Goal: Transaction & Acquisition: Purchase product/service

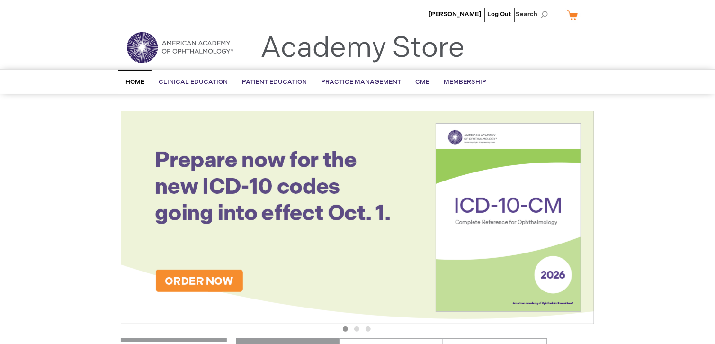
click at [230, 274] on img at bounding box center [357, 217] width 473 height 213
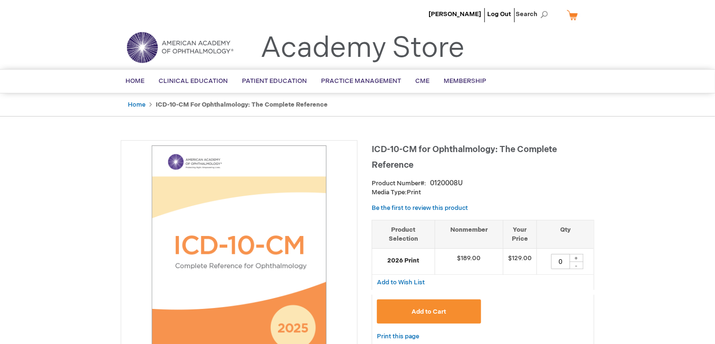
click at [577, 256] on div "+" at bounding box center [576, 258] width 14 height 8
type input "3"
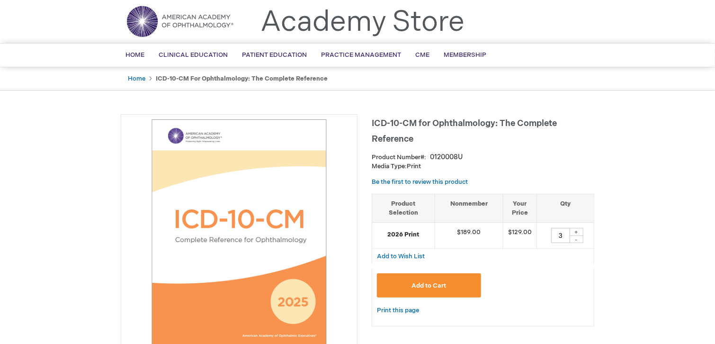
scroll to position [95, 0]
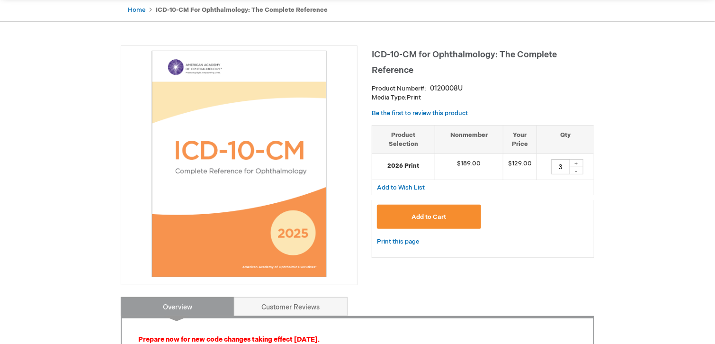
click at [428, 218] on span "Add to Cart" at bounding box center [428, 217] width 35 height 8
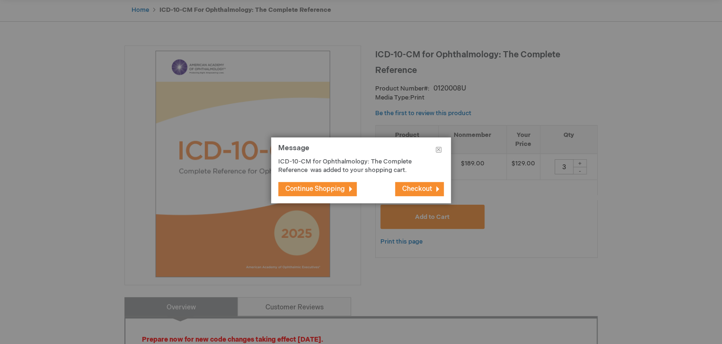
click at [340, 186] on span "Continue Shopping" at bounding box center [315, 189] width 60 height 8
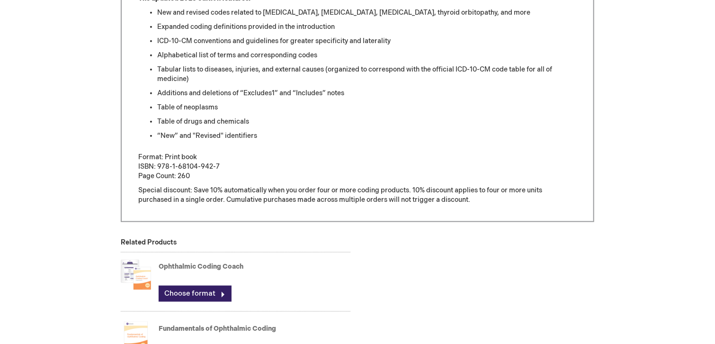
scroll to position [521, 0]
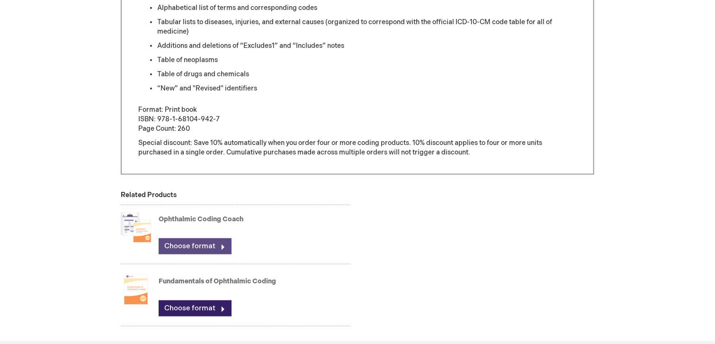
click at [187, 246] on link "Choose format" at bounding box center [195, 246] width 73 height 16
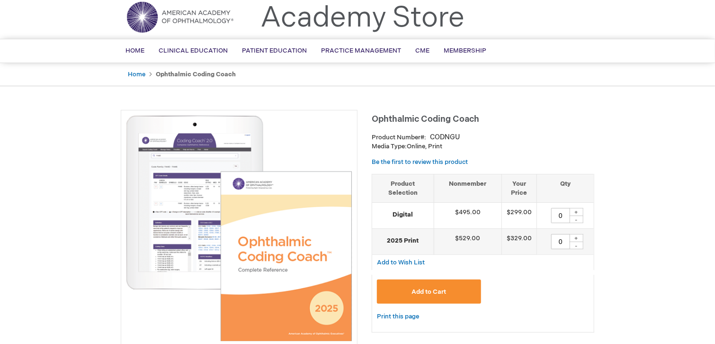
scroll to position [47, 0]
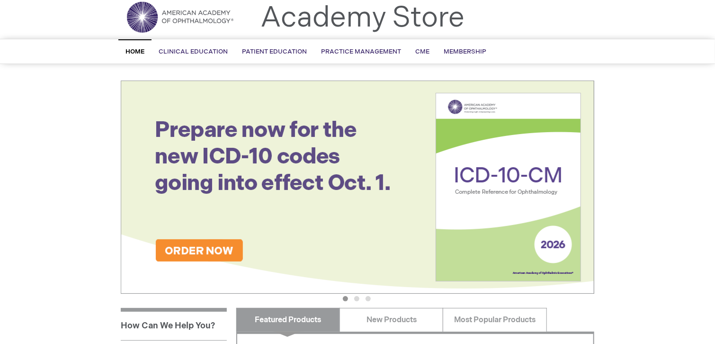
scroll to position [47, 0]
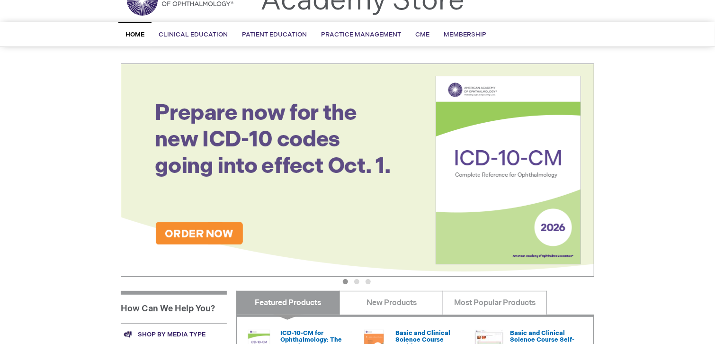
click at [197, 234] on img at bounding box center [357, 169] width 473 height 213
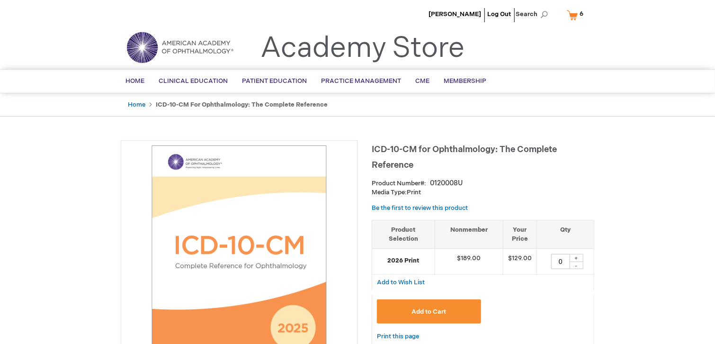
click at [577, 258] on div "+" at bounding box center [576, 258] width 14 height 8
type input "2"
click at [460, 313] on button "Add to Cart" at bounding box center [429, 311] width 104 height 24
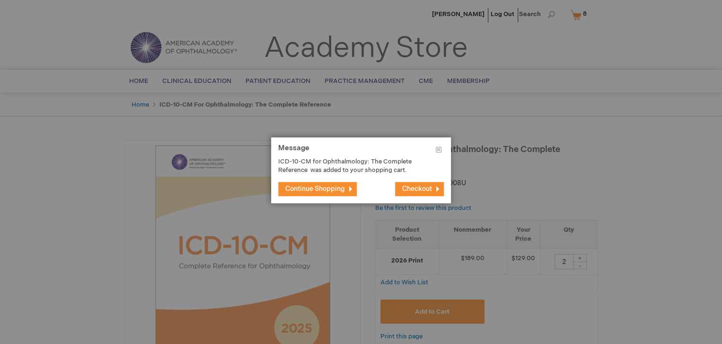
click at [340, 190] on span "Continue Shopping" at bounding box center [315, 189] width 60 height 8
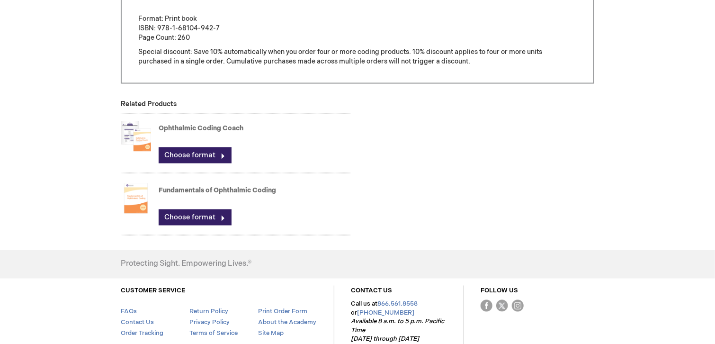
scroll to position [615, 0]
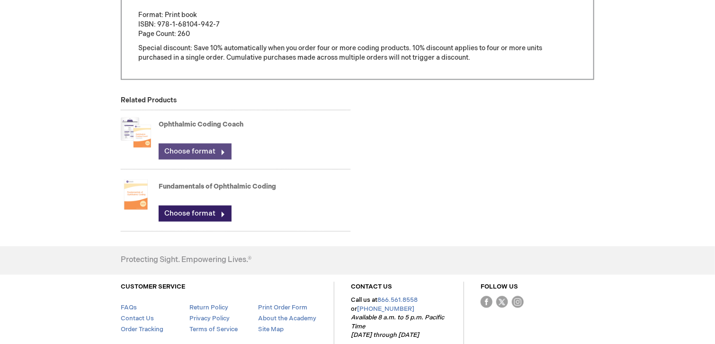
click at [178, 148] on link "Choose format" at bounding box center [195, 151] width 73 height 16
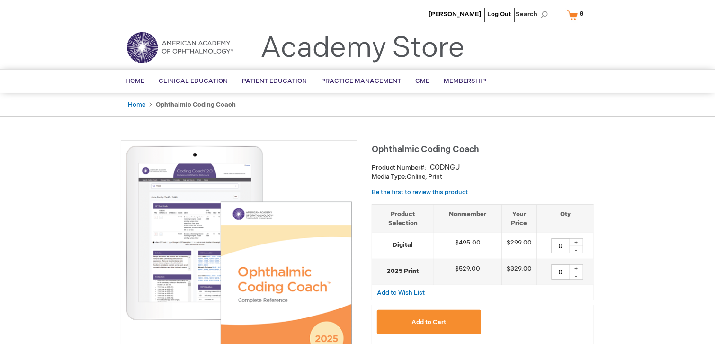
click at [576, 18] on link "My Cart 8 8 items" at bounding box center [577, 15] width 25 height 17
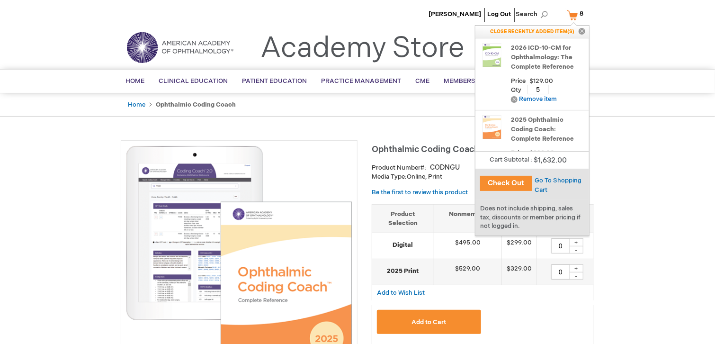
drag, startPoint x: 542, startPoint y: 86, endPoint x: 534, endPoint y: 86, distance: 7.6
click at [534, 86] on input "5" at bounding box center [537, 89] width 21 height 9
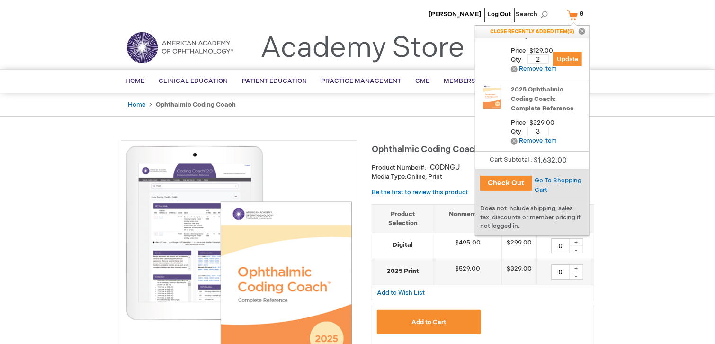
type input "2"
click at [510, 183] on button "Check Out" at bounding box center [506, 183] width 52 height 15
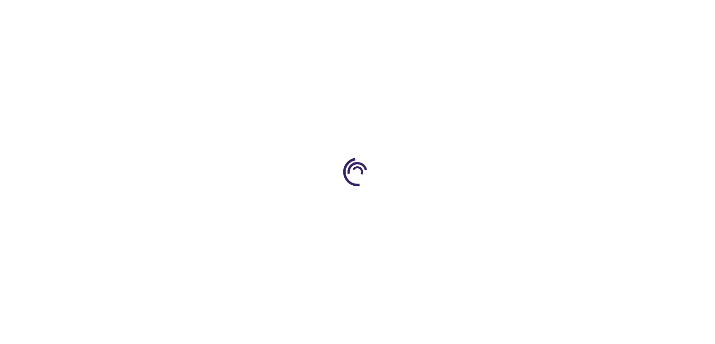
select select "US"
select select "41"
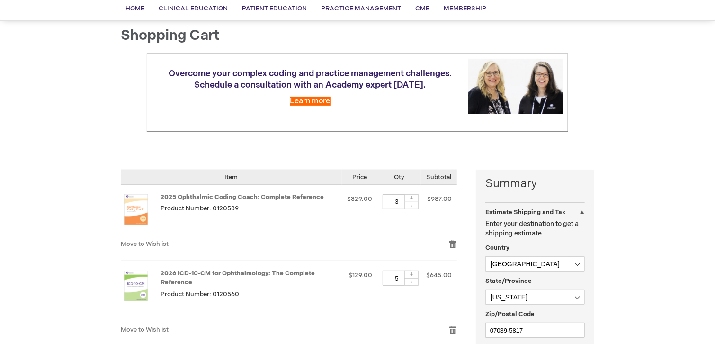
scroll to position [95, 0]
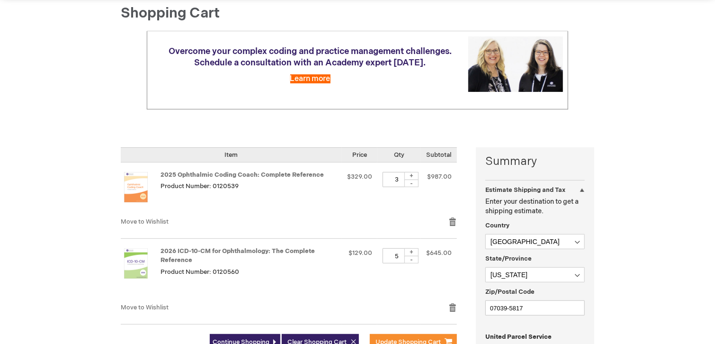
click at [411, 260] on div "-" at bounding box center [411, 260] width 14 height 8
type input "2"
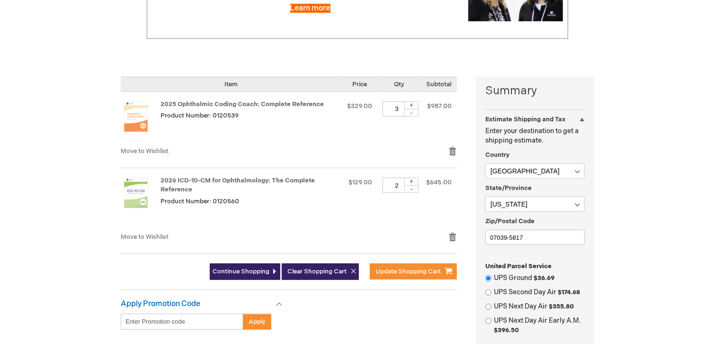
scroll to position [189, 0]
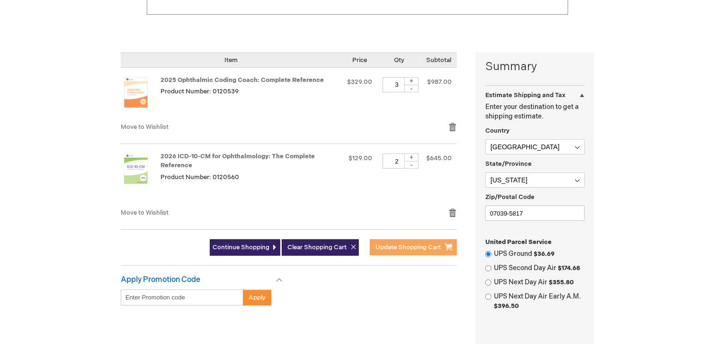
click at [412, 249] on span "Update Shopping Cart" at bounding box center [407, 247] width 65 height 8
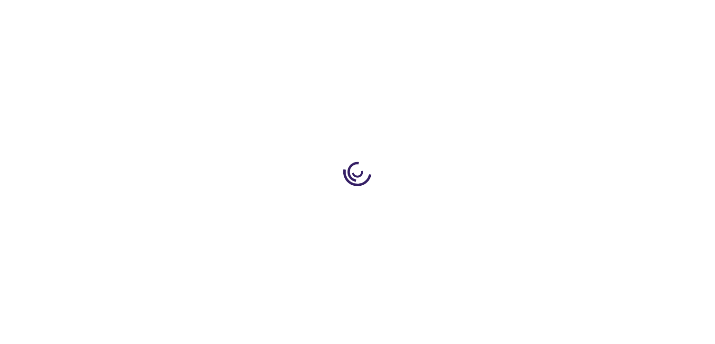
select select "US"
select select "41"
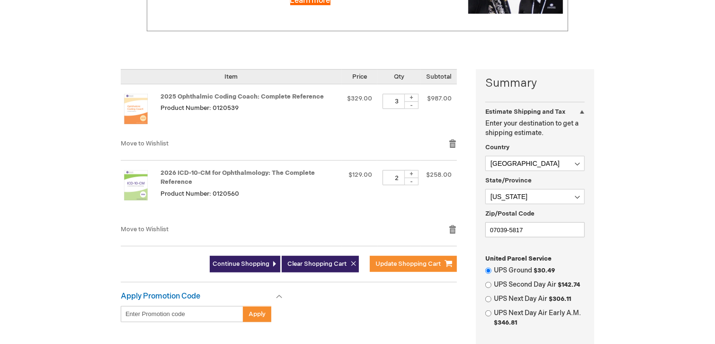
scroll to position [189, 0]
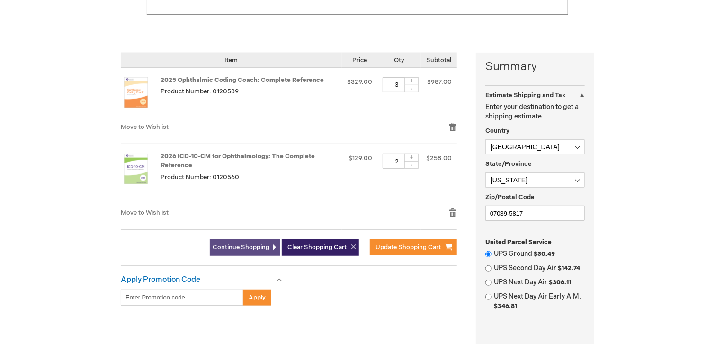
click at [269, 250] on link "Continue Shopping" at bounding box center [245, 247] width 71 height 17
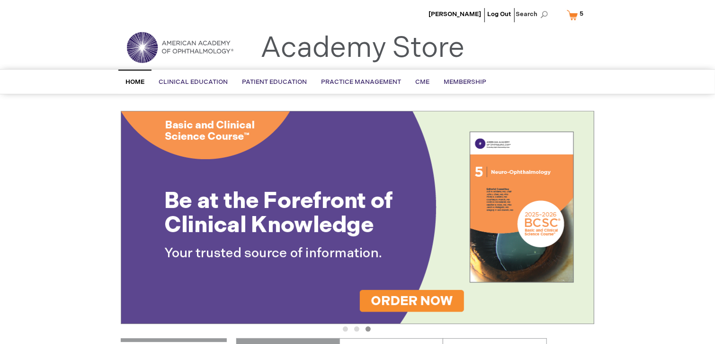
click at [574, 12] on link "My Cart 5 5 items" at bounding box center [577, 15] width 25 height 17
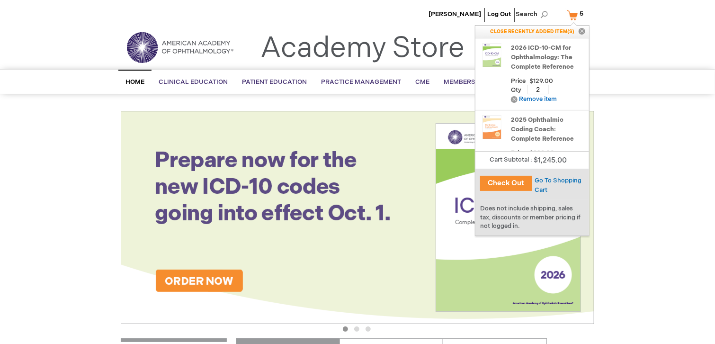
click at [507, 190] on button "Check Out" at bounding box center [506, 183] width 52 height 15
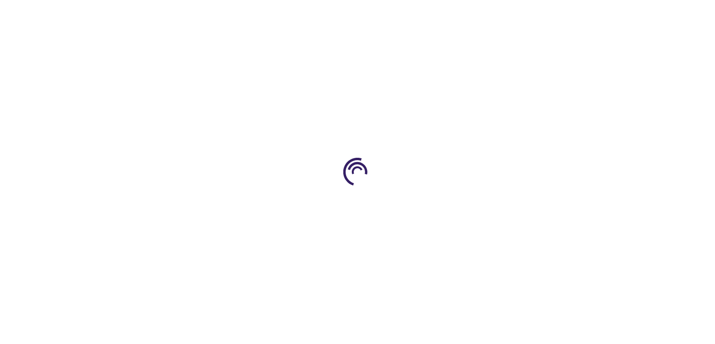
select select "US"
select select "41"
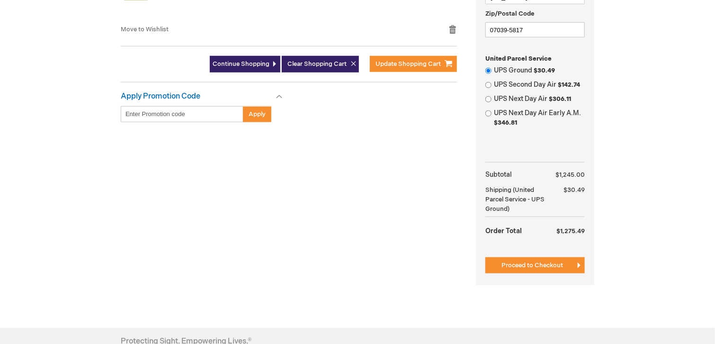
scroll to position [379, 0]
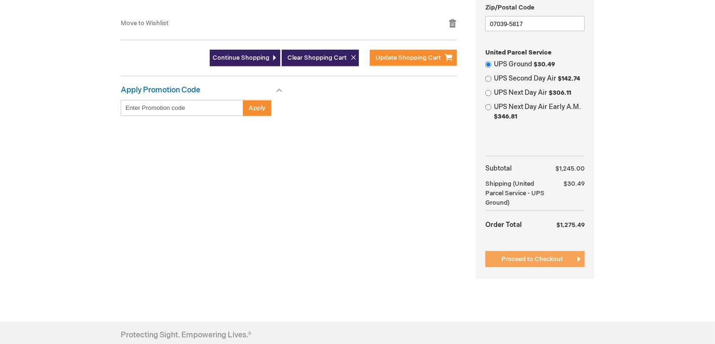
click at [534, 257] on span "Proceed to Checkout" at bounding box center [532, 259] width 62 height 8
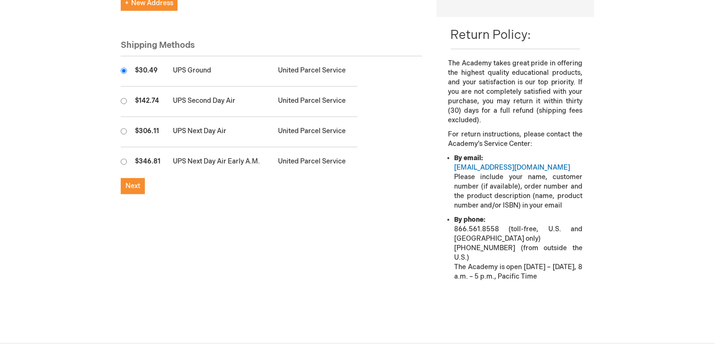
scroll to position [331, 0]
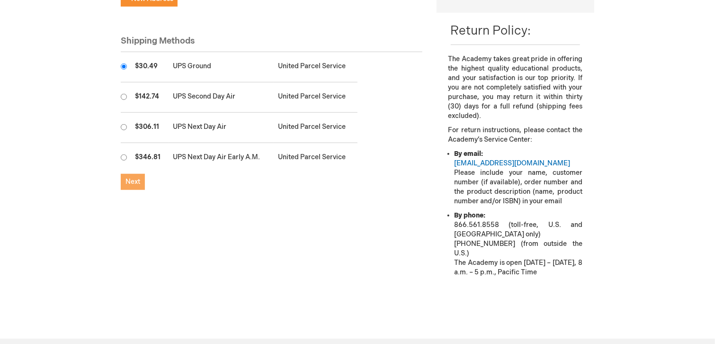
click at [128, 174] on button "Next" at bounding box center [133, 182] width 24 height 16
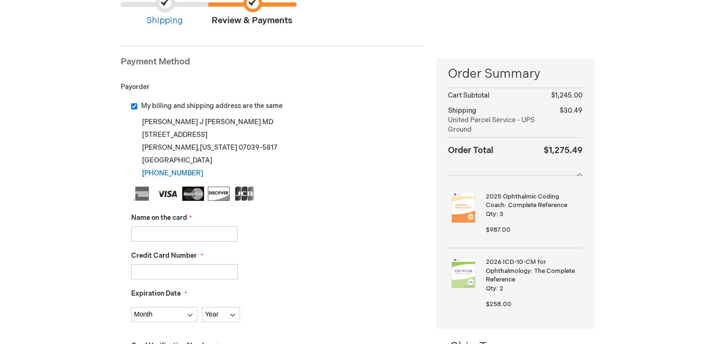
scroll to position [95, 0]
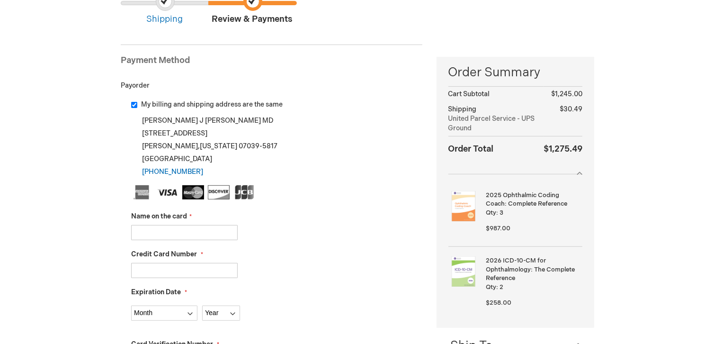
click at [187, 237] on input "Name on the card" at bounding box center [184, 232] width 107 height 15
type input "Matthew J. Marano, Jr."
click at [195, 266] on input "Credit Card Number" at bounding box center [184, 270] width 107 height 15
type input "341161946731005"
click at [463, 267] on img at bounding box center [463, 271] width 30 height 30
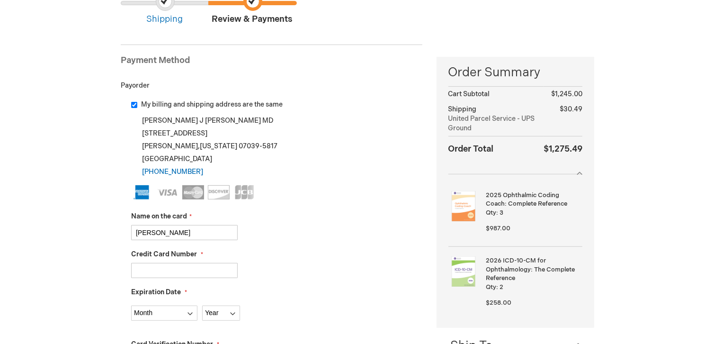
click at [463, 267] on img at bounding box center [463, 271] width 30 height 30
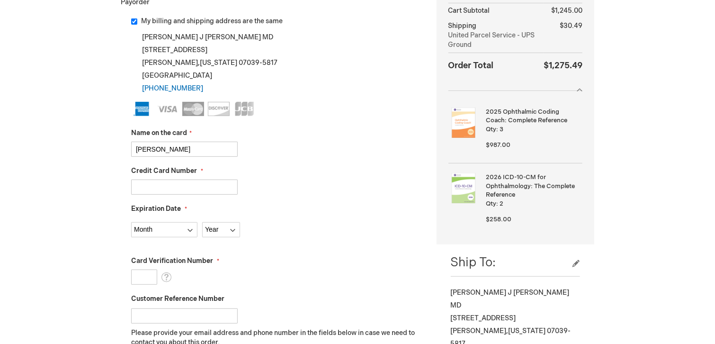
scroll to position [189, 0]
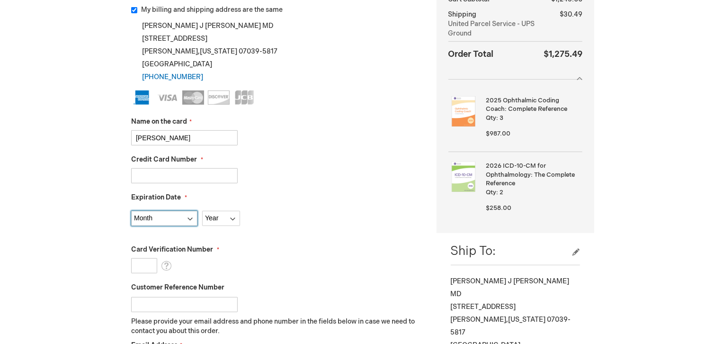
click at [190, 220] on select "Month 01 - January 02 - February 03 - March 04 - April 05 - May 06 - June 07 - …" at bounding box center [164, 218] width 66 height 15
select select "9"
click at [131, 211] on select "Month 01 - January 02 - February 03 - March 04 - April 05 - May 06 - June 07 - …" at bounding box center [164, 218] width 66 height 15
click at [231, 217] on select "Year [DATE] 2026 2027 2028 2029 2030 2031 2032 2033 2034 2035" at bounding box center [221, 218] width 38 height 15
select select "2025"
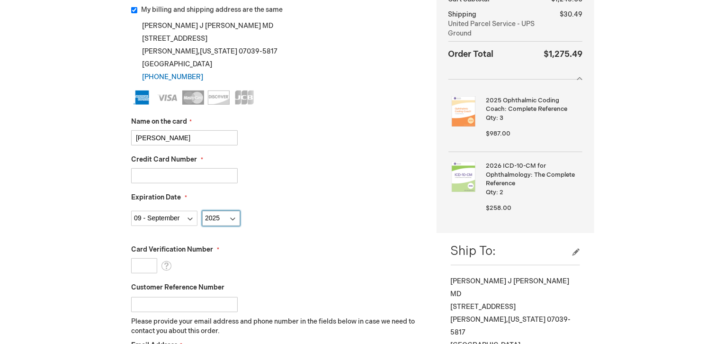
click at [202, 211] on select "Year [DATE] 2026 2027 2028 2029 2030 2031 2032 2033 2034 2035" at bounding box center [221, 218] width 38 height 15
click at [145, 265] on input "Card Verification Number" at bounding box center [144, 265] width 26 height 15
type input "4004"
drag, startPoint x: 195, startPoint y: 176, endPoint x: 110, endPoint y: 180, distance: 85.3
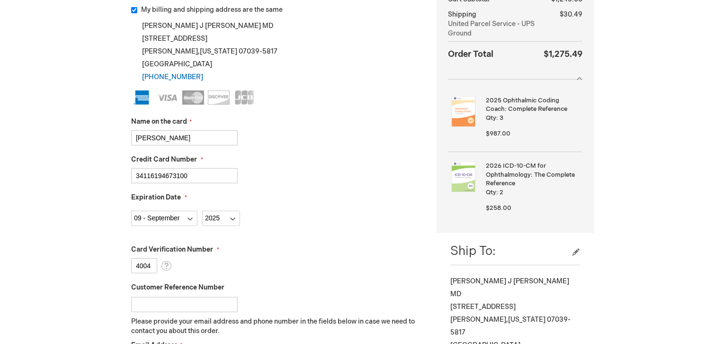
type input "[CREDIT_CARD_NUMBER]"
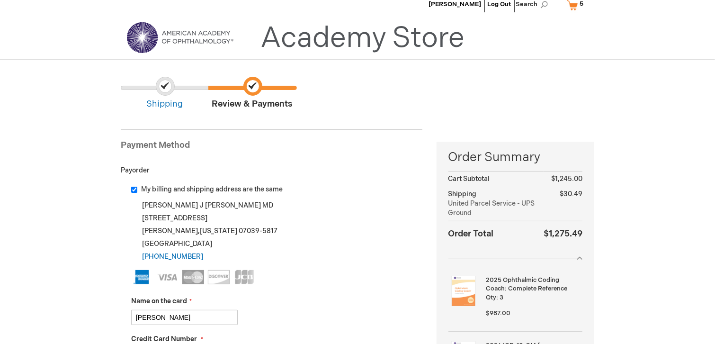
scroll to position [0, 0]
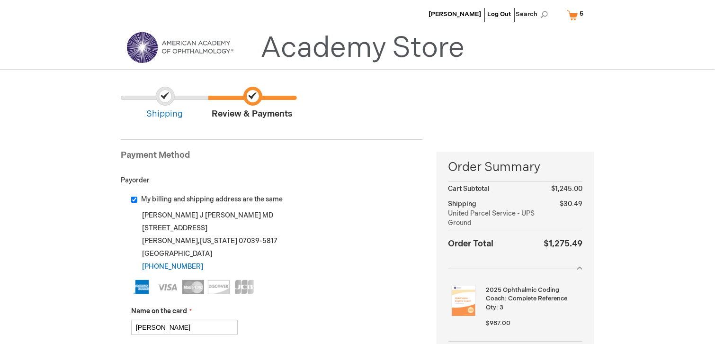
click at [574, 18] on link "My Cart 5 5 items" at bounding box center [577, 15] width 25 height 17
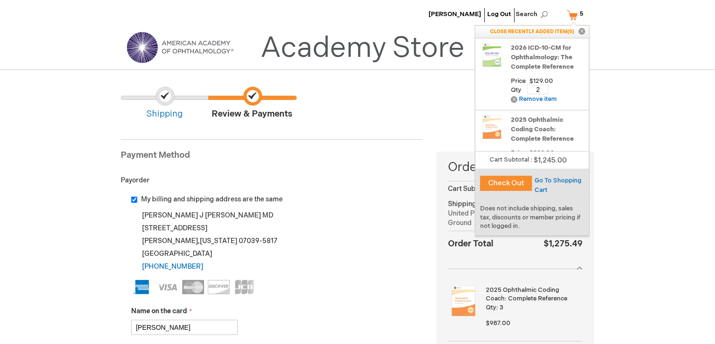
click at [542, 90] on input "2" at bounding box center [537, 89] width 21 height 9
type input "3"
click at [574, 88] on span "Update" at bounding box center [567, 90] width 21 height 8
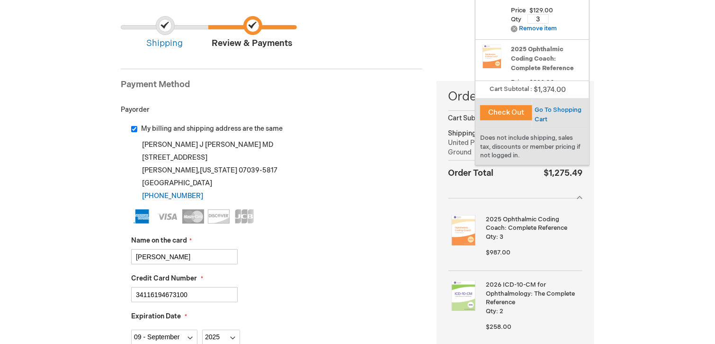
scroll to position [95, 0]
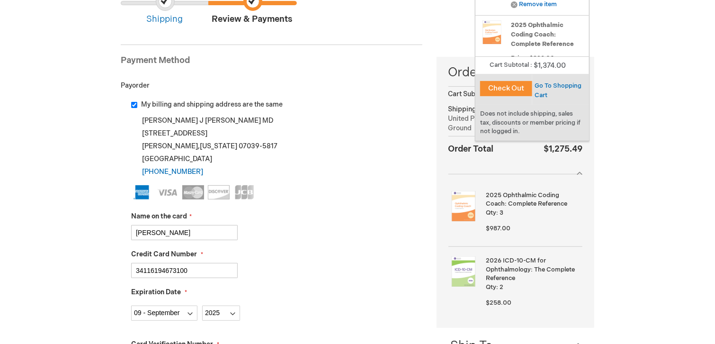
click at [519, 92] on button "Check Out" at bounding box center [506, 88] width 52 height 15
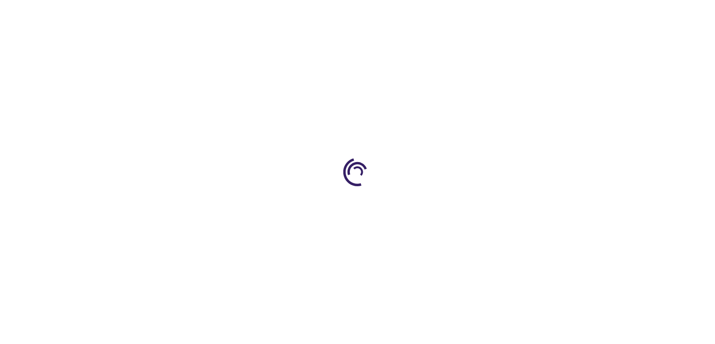
select select "US"
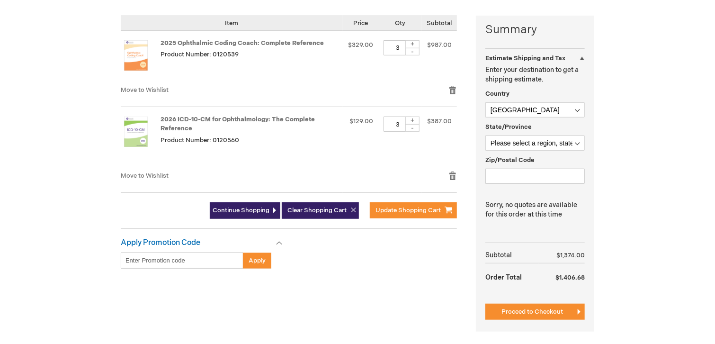
scroll to position [237, 0]
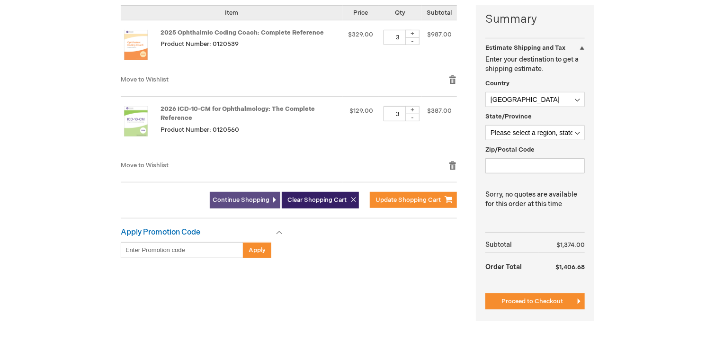
click at [251, 202] on span "Continue Shopping" at bounding box center [241, 200] width 57 height 8
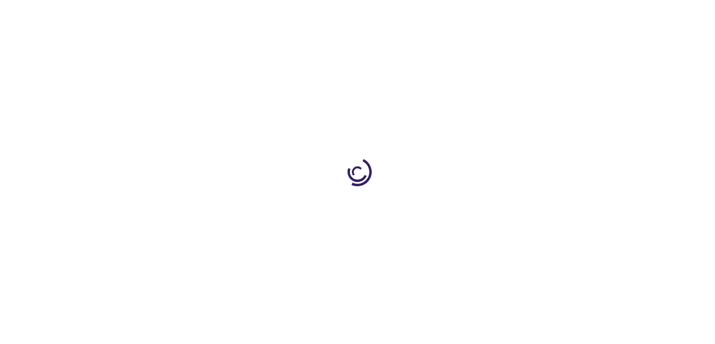
scroll to position [237, 0]
select select "US"
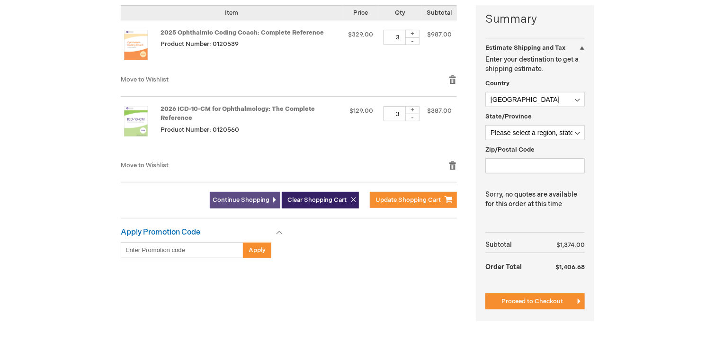
click at [255, 202] on span "Continue Shopping" at bounding box center [241, 200] width 57 height 8
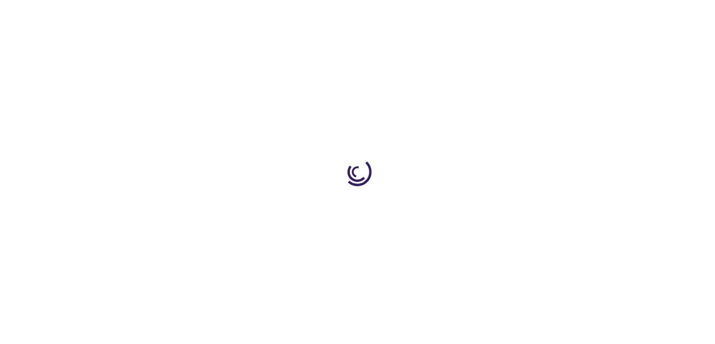
select select "US"
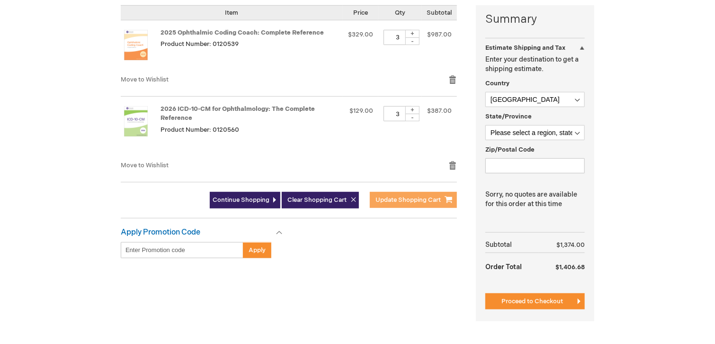
click at [404, 204] on button "Update Shopping Cart" at bounding box center [413, 200] width 87 height 16
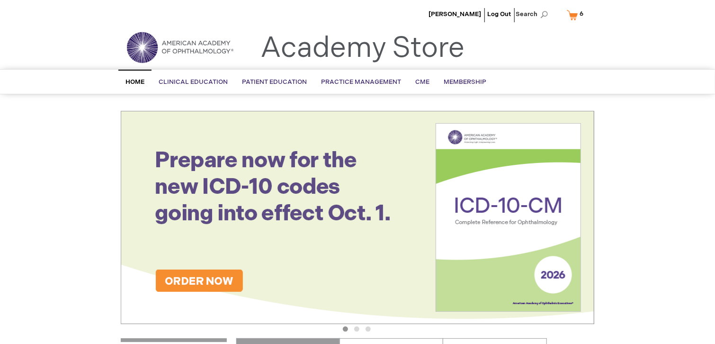
click at [570, 20] on link "My Cart 6 6 items" at bounding box center [577, 15] width 25 height 17
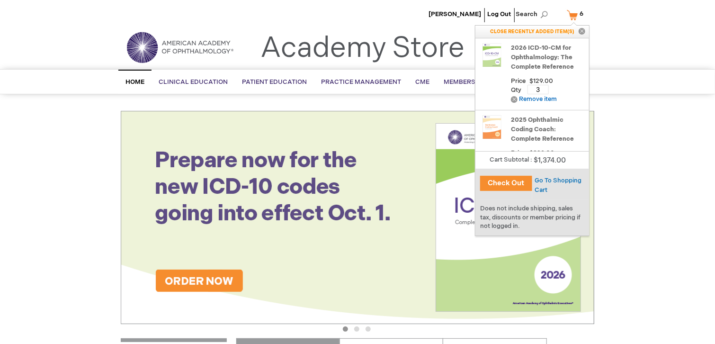
click at [500, 187] on button "Check Out" at bounding box center [506, 183] width 52 height 15
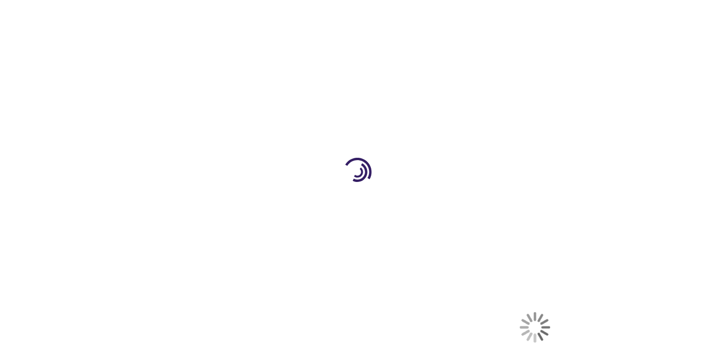
select select "US"
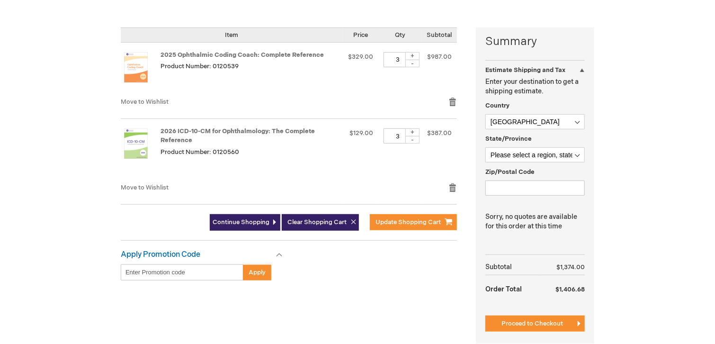
scroll to position [237, 0]
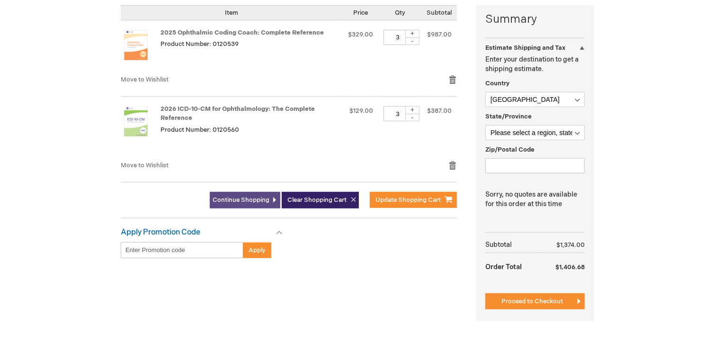
click at [252, 201] on span "Continue Shopping" at bounding box center [241, 200] width 57 height 8
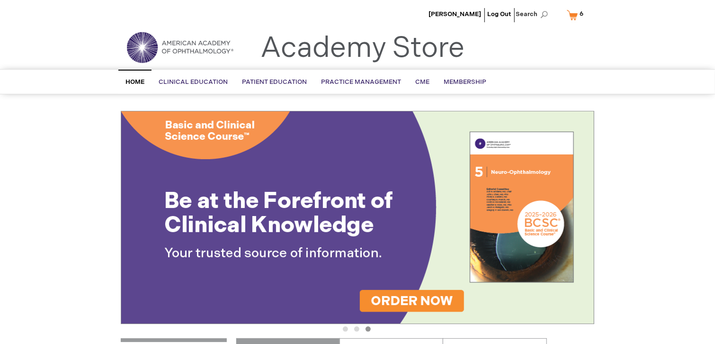
click at [576, 12] on link "My Cart 6 6 items" at bounding box center [577, 15] width 25 height 17
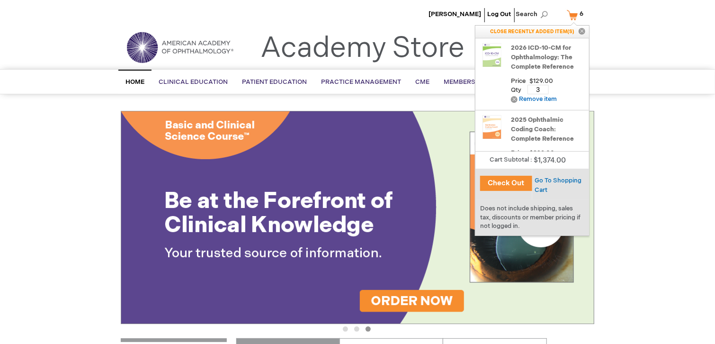
click at [500, 186] on button "Check Out" at bounding box center [506, 183] width 52 height 15
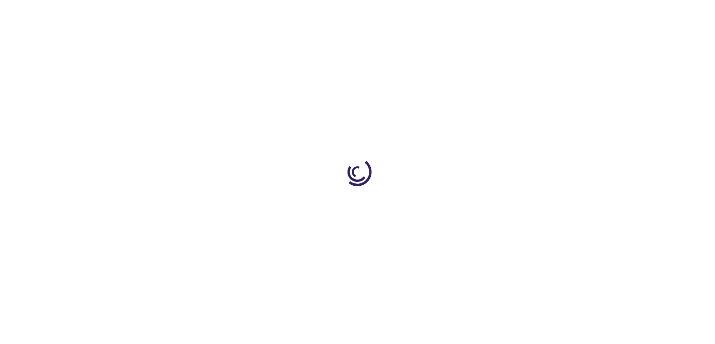
select select "US"
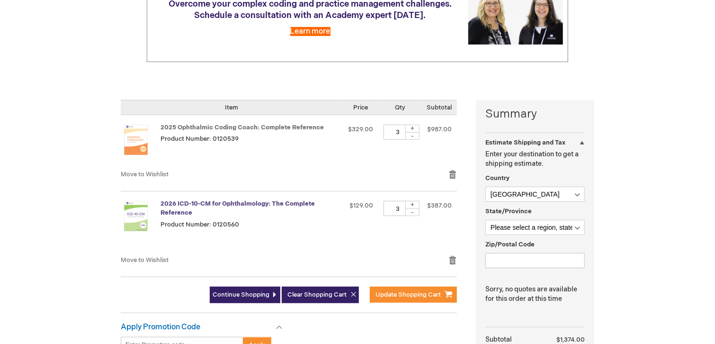
scroll to position [189, 0]
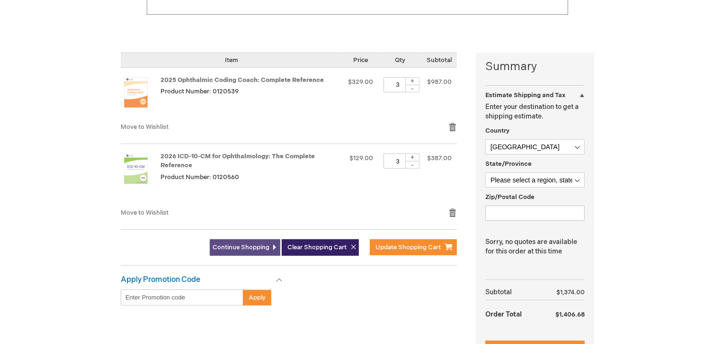
click at [253, 248] on span "Continue Shopping" at bounding box center [241, 247] width 57 height 8
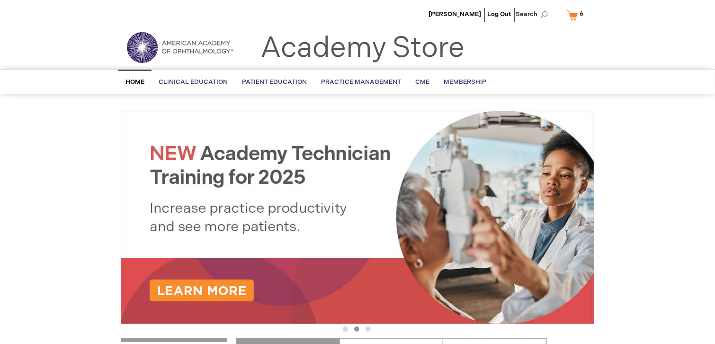
click at [572, 18] on link "My Cart 6 6 items" at bounding box center [577, 15] width 25 height 17
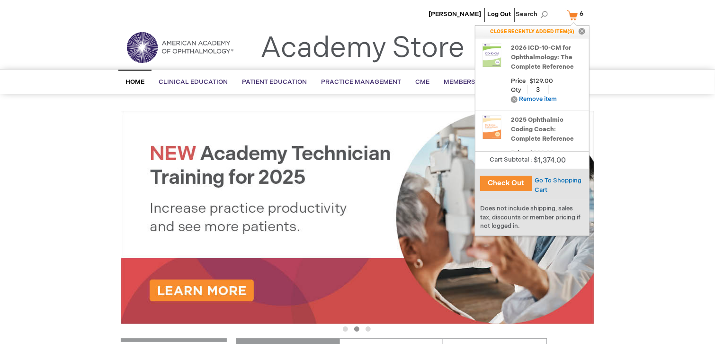
click at [521, 181] on button "Check Out" at bounding box center [506, 183] width 52 height 15
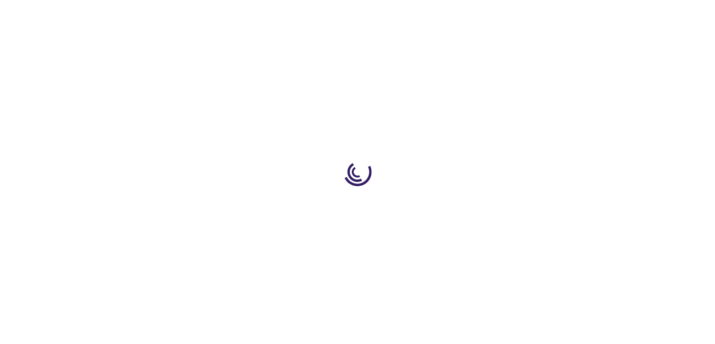
select select "US"
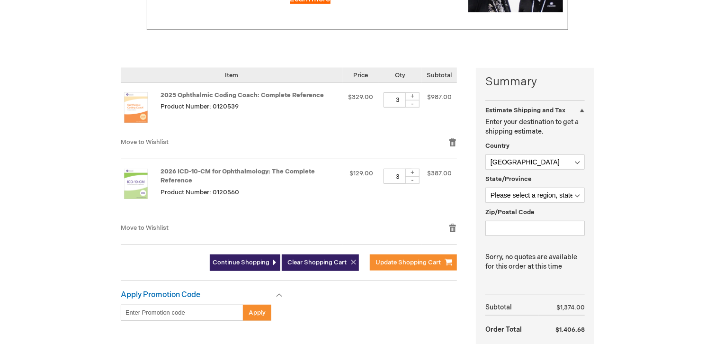
scroll to position [189, 0]
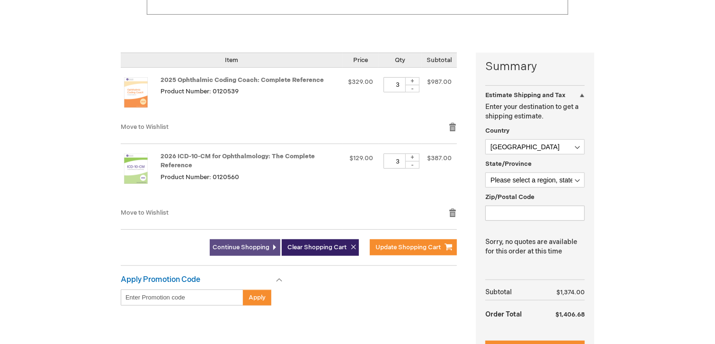
click at [258, 247] on span "Continue Shopping" at bounding box center [241, 247] width 57 height 8
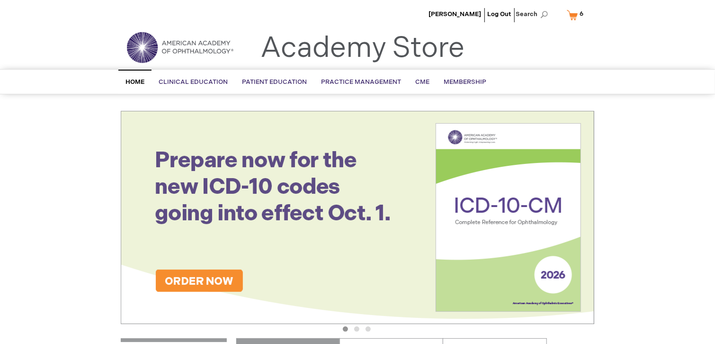
click at [568, 16] on link "My Cart 6 6 items" at bounding box center [577, 15] width 25 height 17
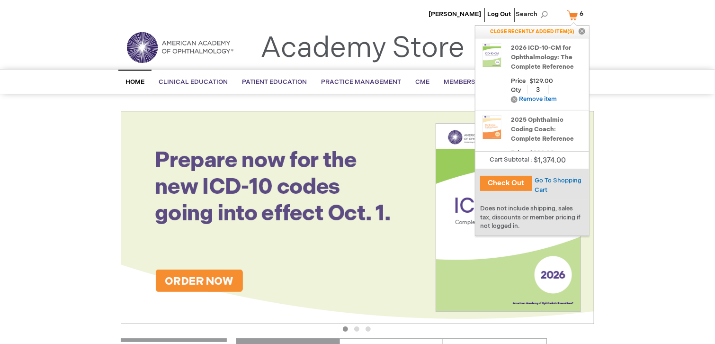
click at [499, 184] on button "Check Out" at bounding box center [506, 183] width 52 height 15
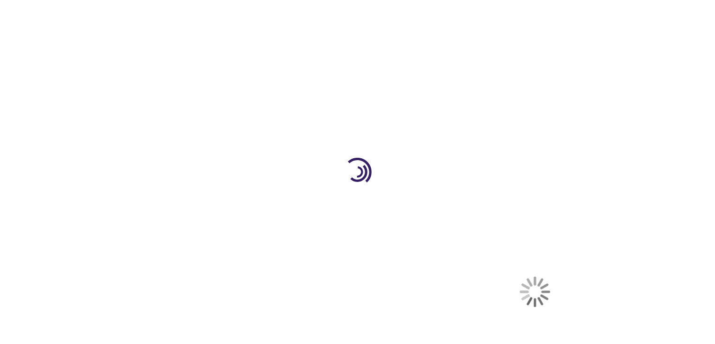
select select "US"
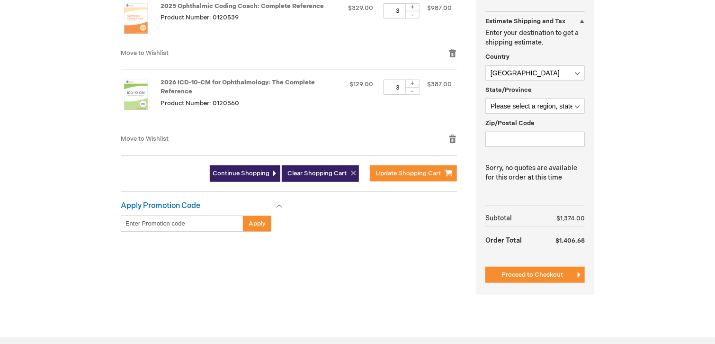
scroll to position [284, 0]
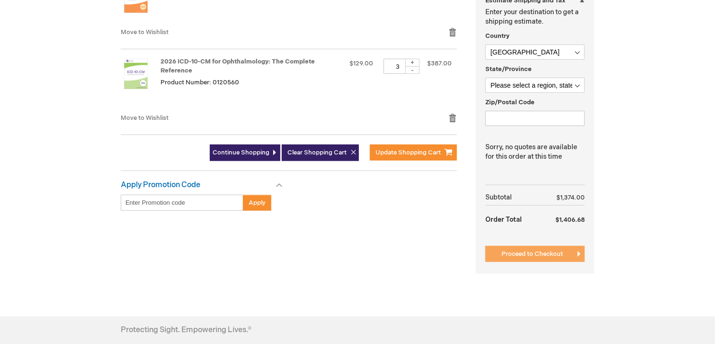
click at [556, 256] on span "Proceed to Checkout" at bounding box center [532, 254] width 62 height 8
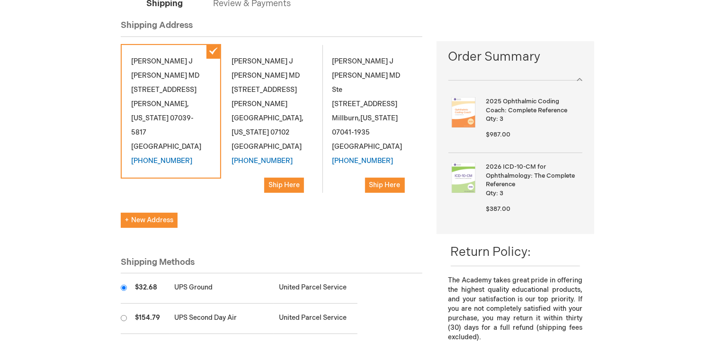
scroll to position [284, 0]
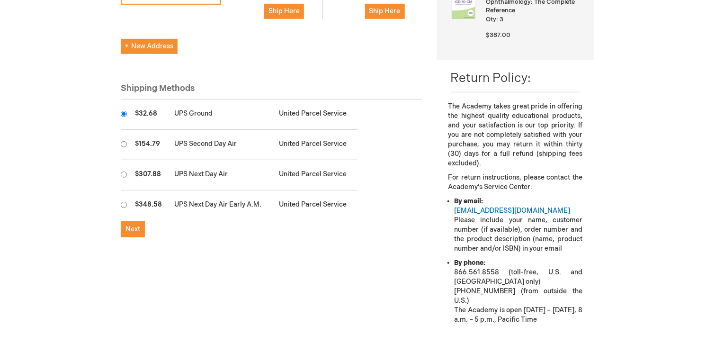
click at [133, 222] on div "Returning User? Log In to Proceed New to [DOMAIN_NAME]? Check out as Guest OR C…" at bounding box center [279, 51] width 316 height 410
click at [134, 225] on span "Next" at bounding box center [132, 229] width 15 height 8
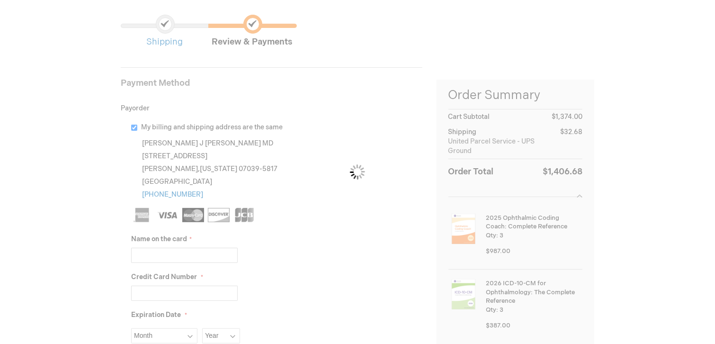
scroll to position [95, 0]
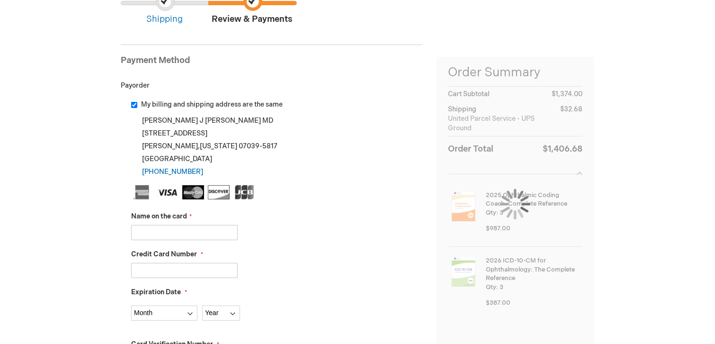
click at [222, 228] on input "Name on the card" at bounding box center [184, 232] width 107 height 15
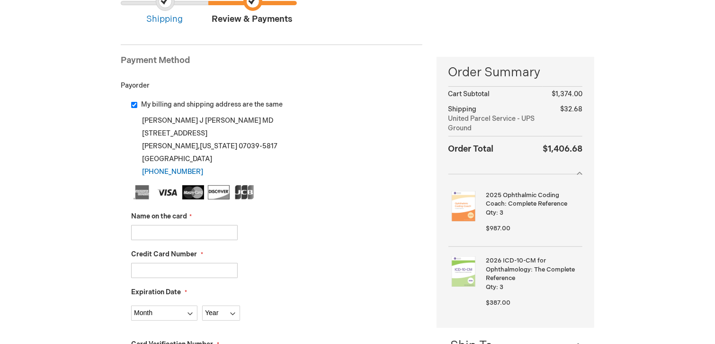
type input "[PERSON_NAME]"
click at [206, 260] on div "Credit Card Number" at bounding box center [276, 263] width 291 height 28
click at [202, 266] on input "Credit Card Number" at bounding box center [184, 270] width 107 height 15
type input "[CREDIT_CARD_NUMBER]"
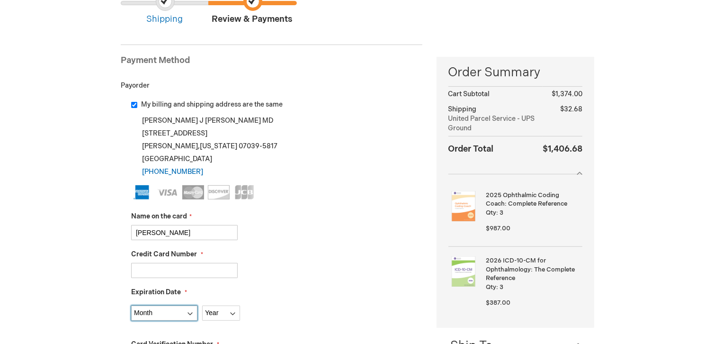
click at [192, 311] on select "Month [DATE] - [DATE] - [DATE] - [DATE] - [DATE] - [DATE] - [DATE] - [DATE] - […" at bounding box center [164, 312] width 66 height 15
select select "12"
click at [131, 305] on select "Month [DATE] - [DATE] - [DATE] - [DATE] - [DATE] - [DATE] - [DATE] - [DATE] - […" at bounding box center [164, 312] width 66 height 15
click at [233, 313] on select "Year [DATE] 2026 2027 2028 2029 2030 2031 2032 2033 2034 2035" at bounding box center [221, 312] width 38 height 15
select select "2028"
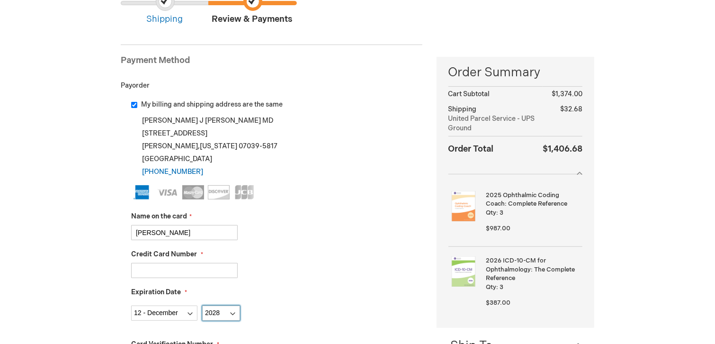
click at [202, 305] on select "Year [DATE] 2026 2027 2028 2029 2030 2031 2032 2033 2034 2035" at bounding box center [221, 312] width 38 height 15
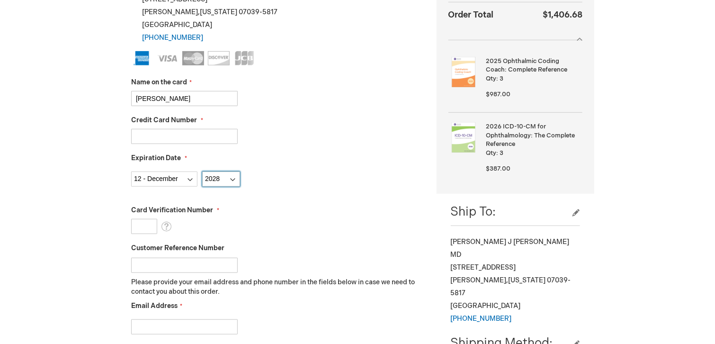
scroll to position [237, 0]
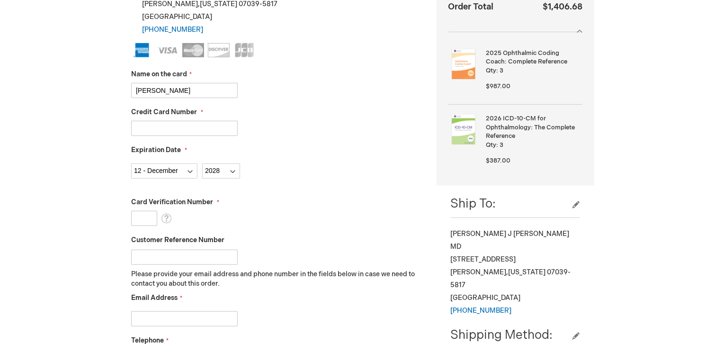
click at [152, 217] on input "Card Verification Number" at bounding box center [144, 218] width 26 height 15
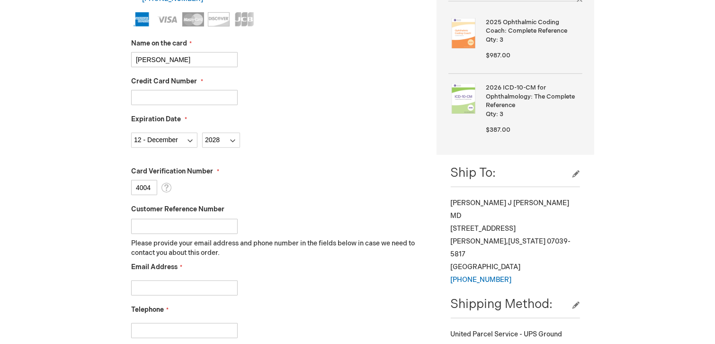
scroll to position [284, 0]
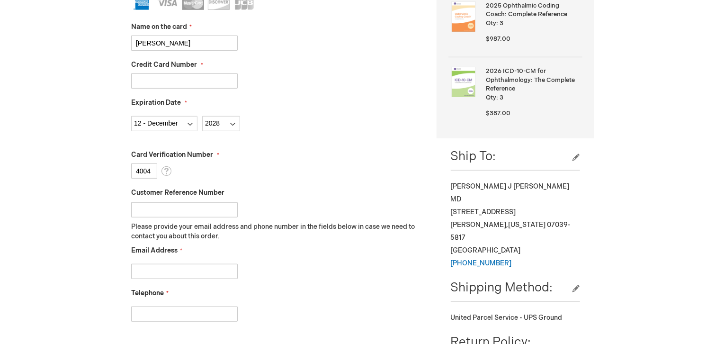
type input "4004"
click at [204, 272] on input "Email Address" at bounding box center [184, 271] width 107 height 15
type input "[PERSON_NAME][EMAIL_ADDRESS][PERSON_NAME][DOMAIN_NAME]"
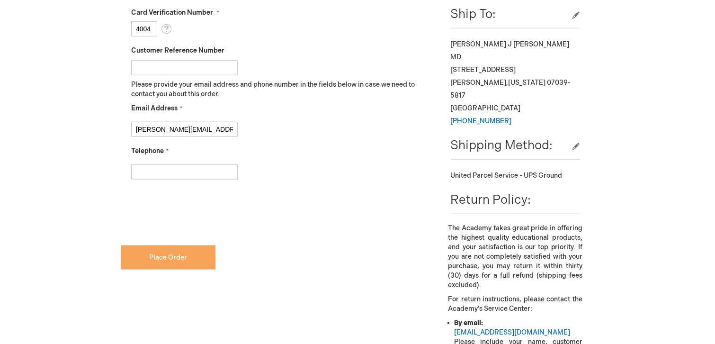
click at [185, 263] on button "Place Order" at bounding box center [168, 257] width 95 height 24
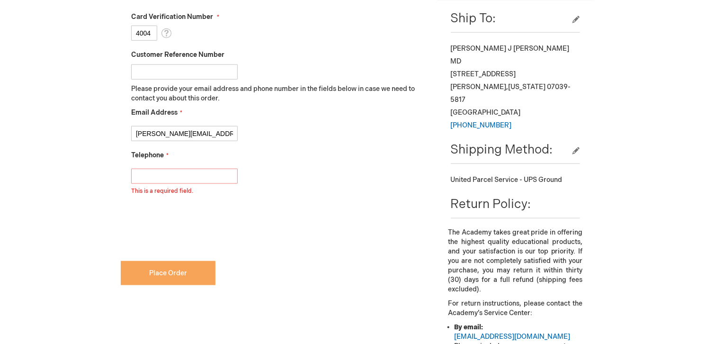
scroll to position [413, 0]
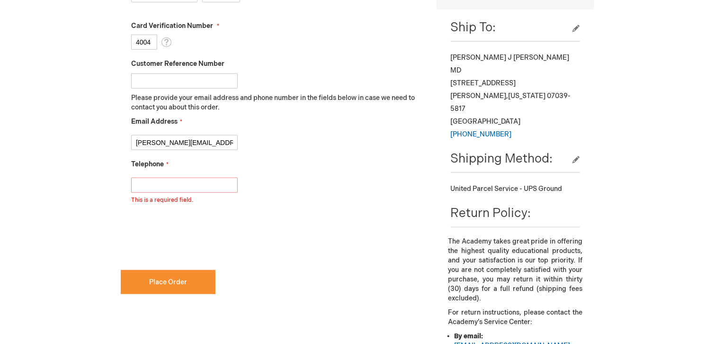
click at [161, 180] on input "Telephone" at bounding box center [184, 185] width 107 height 15
type input "[PHONE_NUMBER]"
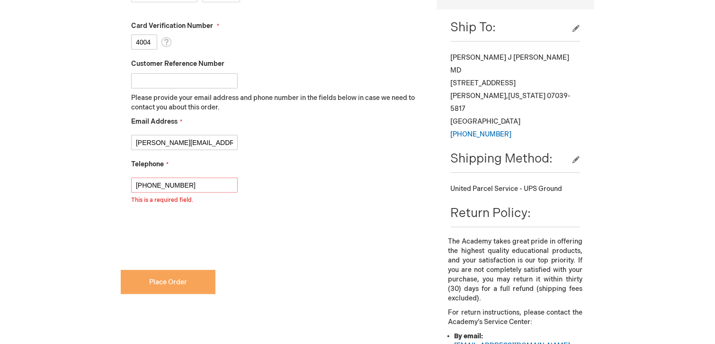
click at [178, 278] on span "Place Order" at bounding box center [168, 282] width 38 height 8
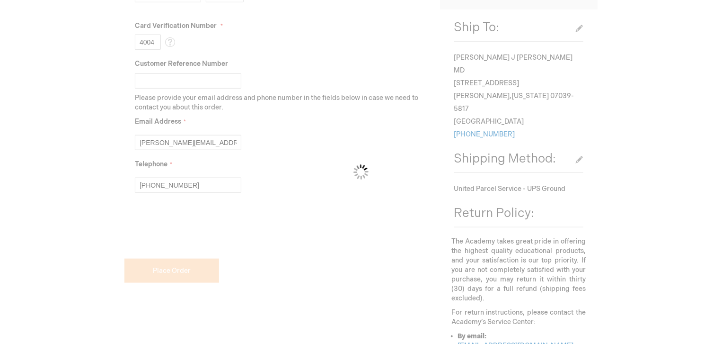
scroll to position [437, 0]
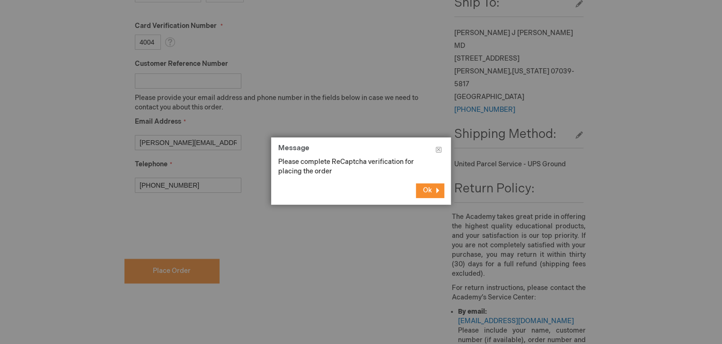
click at [425, 187] on span "Ok" at bounding box center [427, 190] width 9 height 8
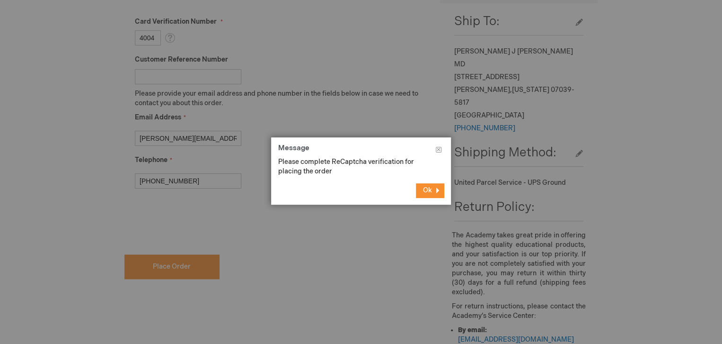
scroll to position [413, 0]
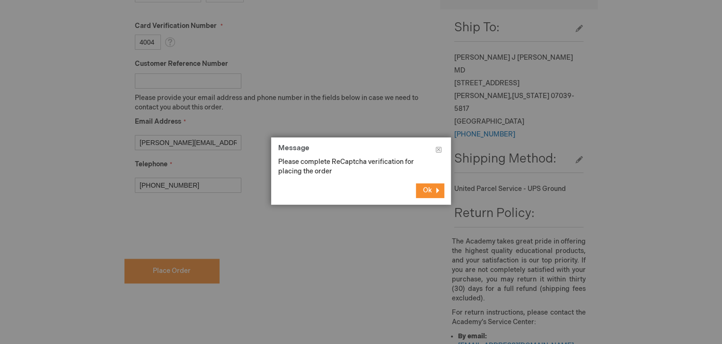
click at [427, 190] on span "Ok" at bounding box center [427, 190] width 9 height 8
click at [418, 189] on button "Ok" at bounding box center [430, 190] width 28 height 14
click at [431, 186] on span "Ok" at bounding box center [427, 190] width 9 height 8
click at [432, 187] on button "Ok" at bounding box center [430, 190] width 28 height 14
click at [433, 187] on button "Ok" at bounding box center [430, 190] width 28 height 14
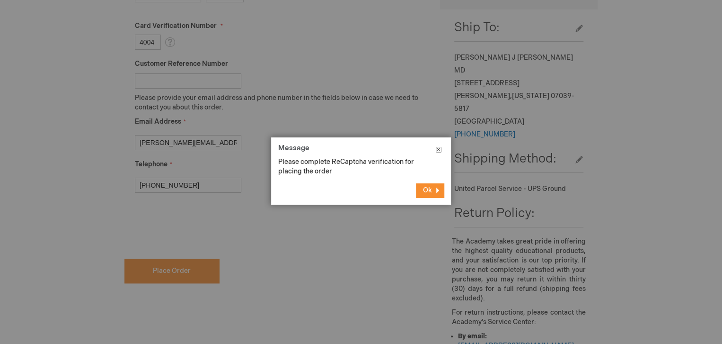
click at [437, 149] on button "Close" at bounding box center [439, 151] width 25 height 28
drag, startPoint x: 437, startPoint y: 149, endPoint x: 458, endPoint y: 130, distance: 27.5
click at [421, 195] on button "Ok" at bounding box center [430, 190] width 28 height 14
click at [439, 150] on button "Close" at bounding box center [439, 151] width 25 height 28
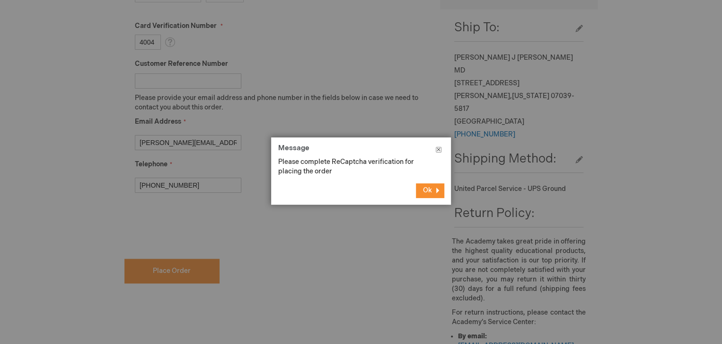
click at [439, 150] on button "Close" at bounding box center [439, 151] width 25 height 28
click at [424, 193] on span "Ok" at bounding box center [427, 190] width 9 height 8
drag, startPoint x: 424, startPoint y: 193, endPoint x: 446, endPoint y: 176, distance: 28.0
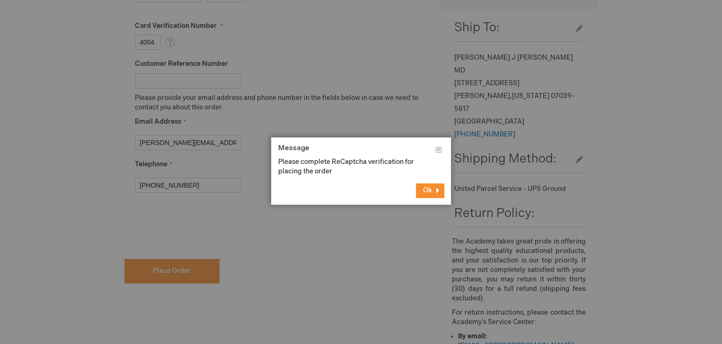
click at [424, 193] on span "Ok" at bounding box center [427, 190] width 9 height 8
click at [433, 192] on button "Ok" at bounding box center [430, 190] width 28 height 14
click at [433, 191] on button "Ok" at bounding box center [430, 190] width 28 height 14
